Goal: Find specific page/section: Find specific page/section

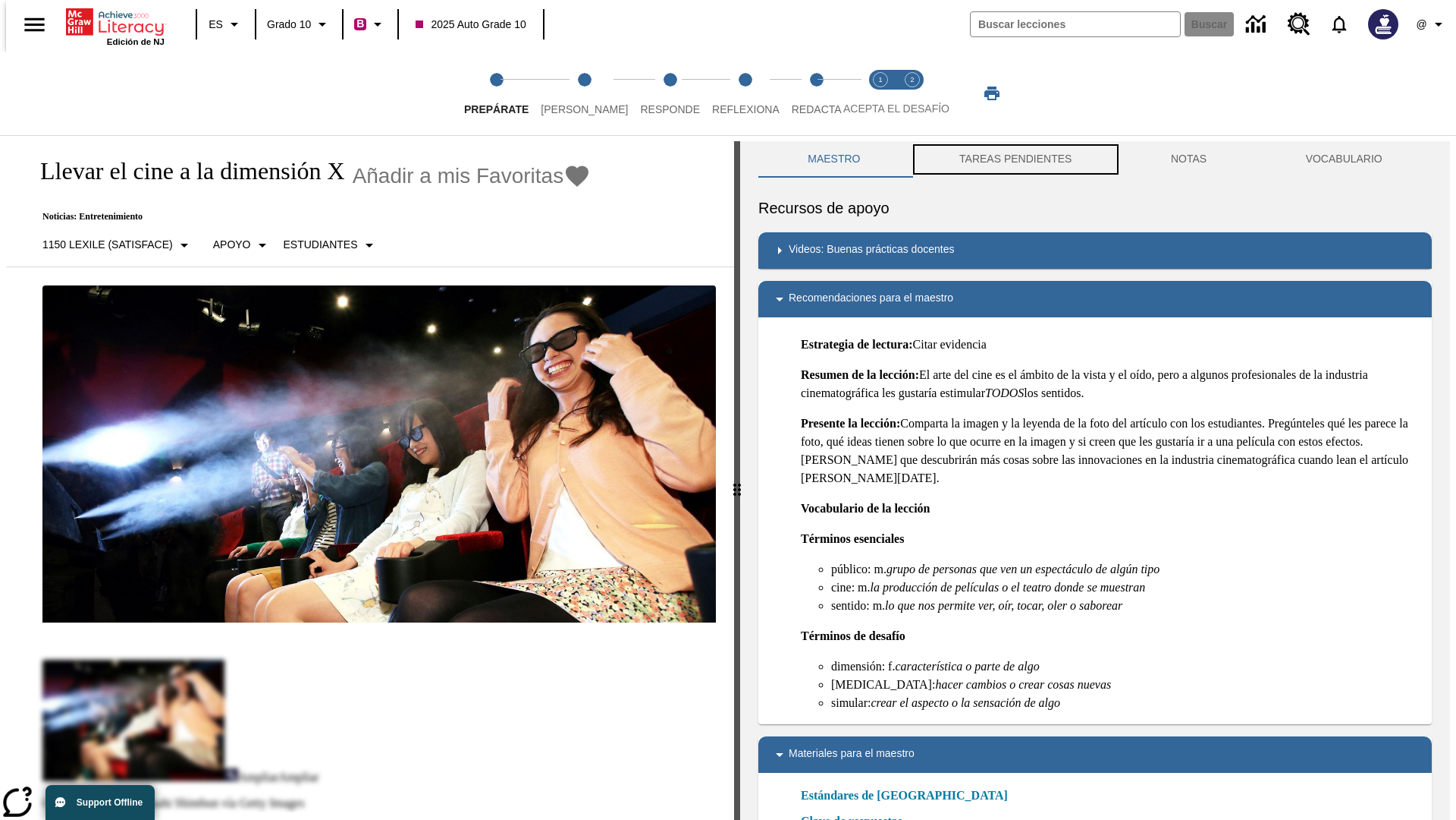
click at [1015, 159] on button "TAREAS PENDIENTES" at bounding box center [1015, 159] width 211 height 36
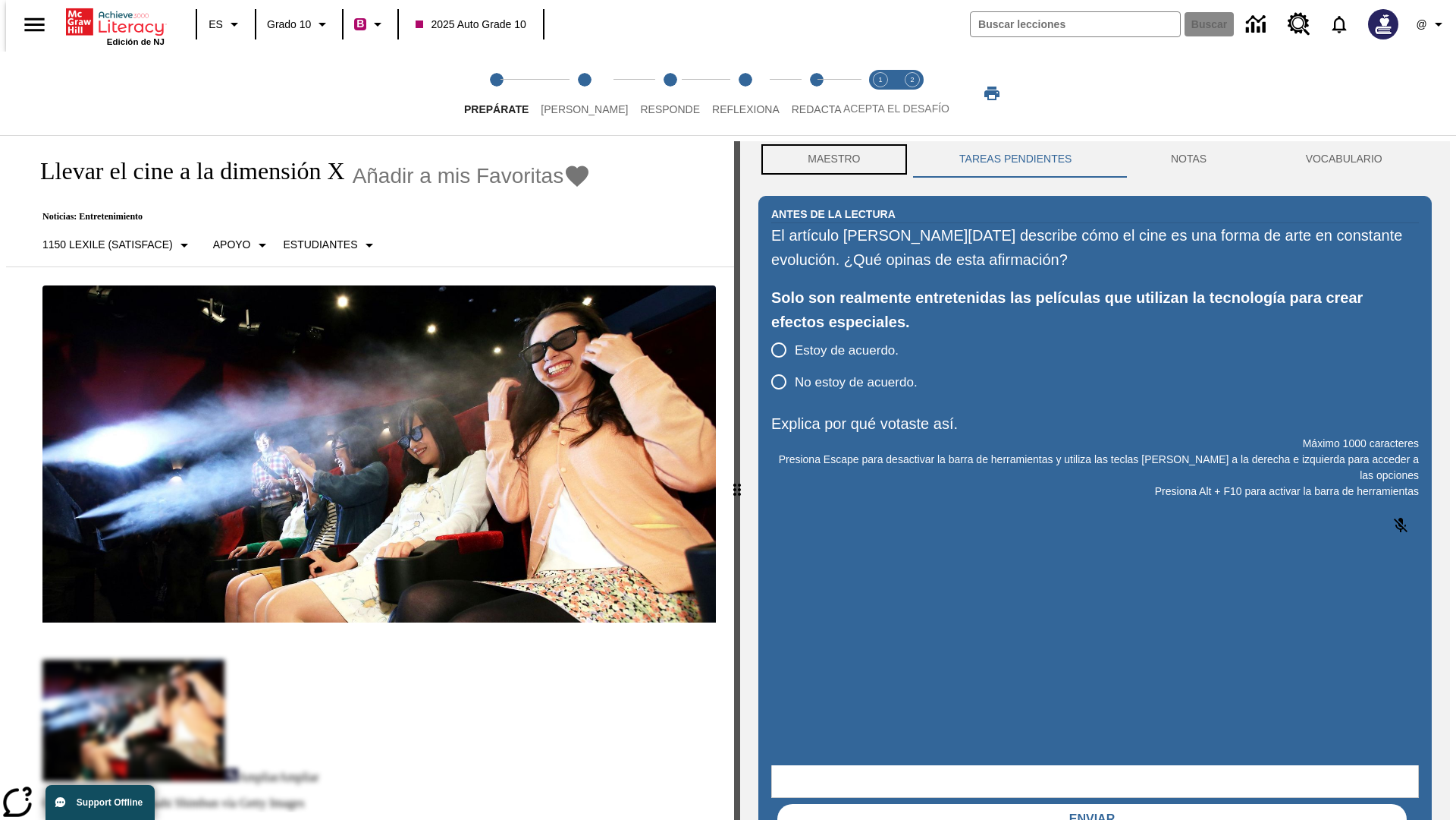
scroll to position [1, 0]
